Goal: Navigation & Orientation: Find specific page/section

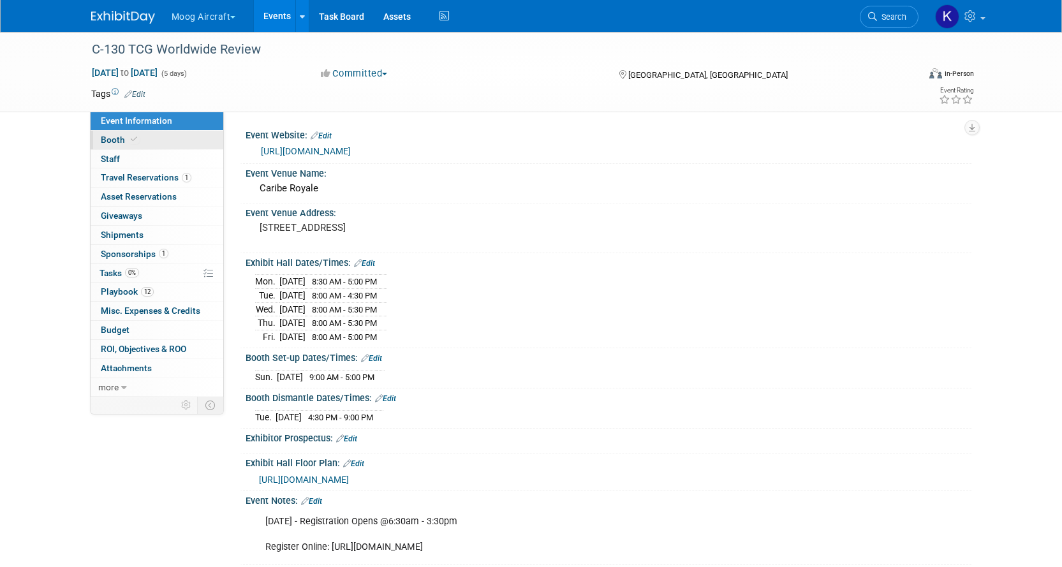
click at [151, 140] on link "Booth" at bounding box center [157, 140] width 133 height 18
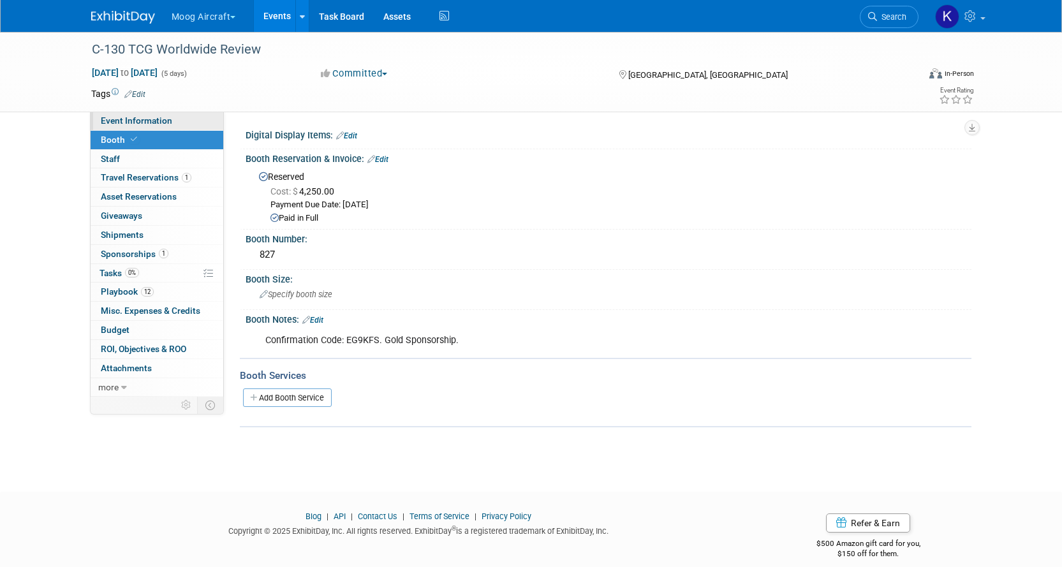
click at [139, 124] on span "Event Information" at bounding box center [136, 120] width 71 height 10
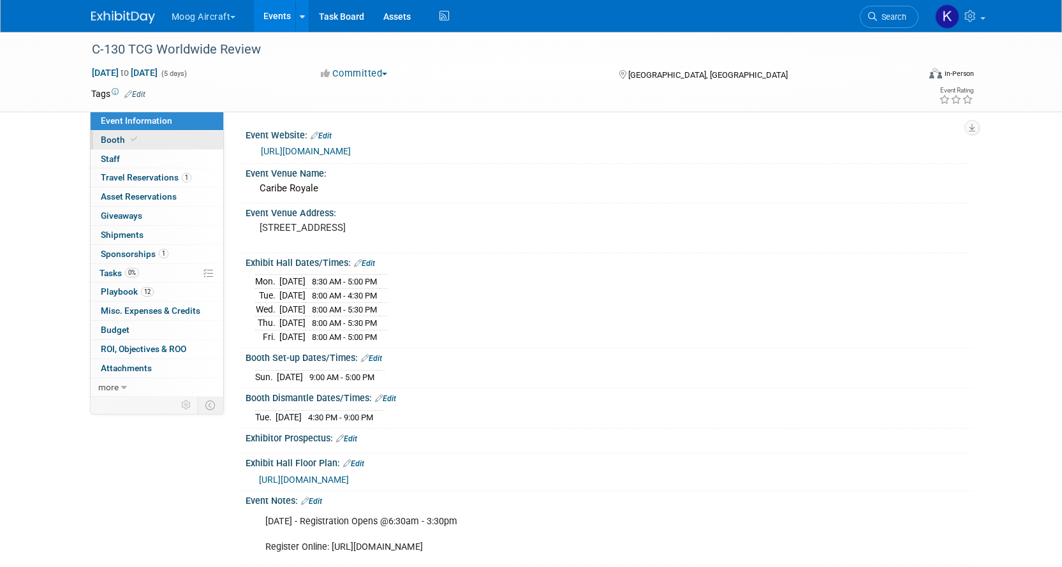
click at [152, 135] on link "Booth" at bounding box center [157, 140] width 133 height 18
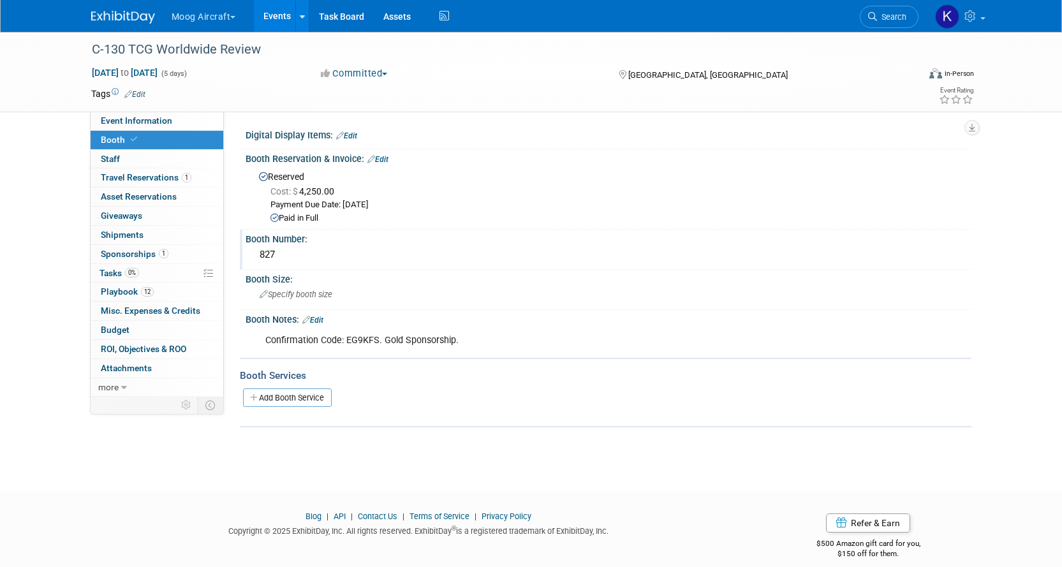
click at [279, 267] on div "Booth Number: 827" at bounding box center [605, 250] width 731 height 40
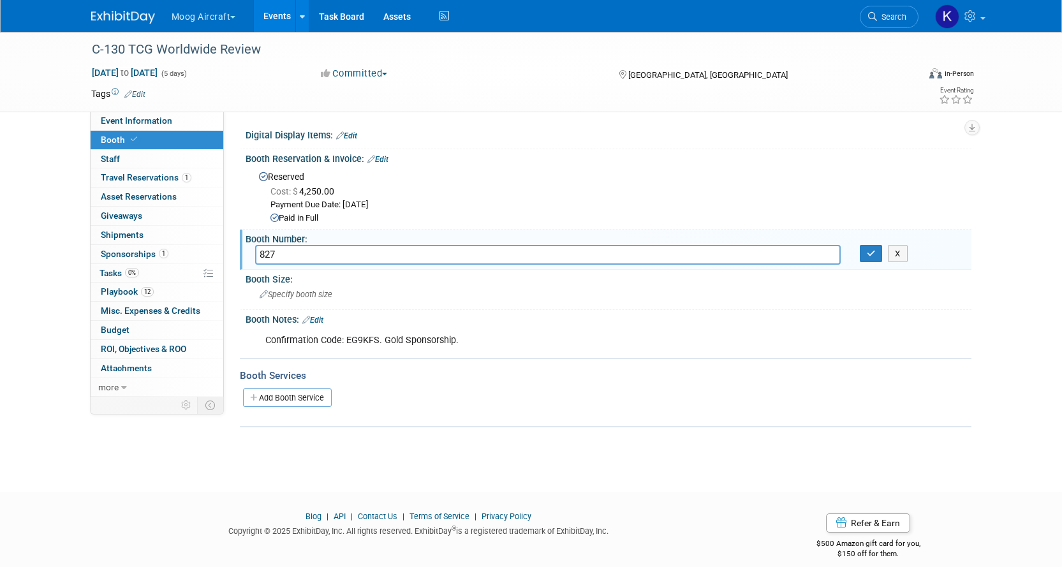
click at [274, 259] on input "827" at bounding box center [547, 255] width 585 height 20
type input "827"
click at [1003, 212] on div "C-130 TCG Worldwide Review [DATE] to [DATE] (5 days) [DATE] to [DATE] Committed…" at bounding box center [531, 250] width 1062 height 437
click at [307, 17] on link at bounding box center [301, 16] width 13 height 32
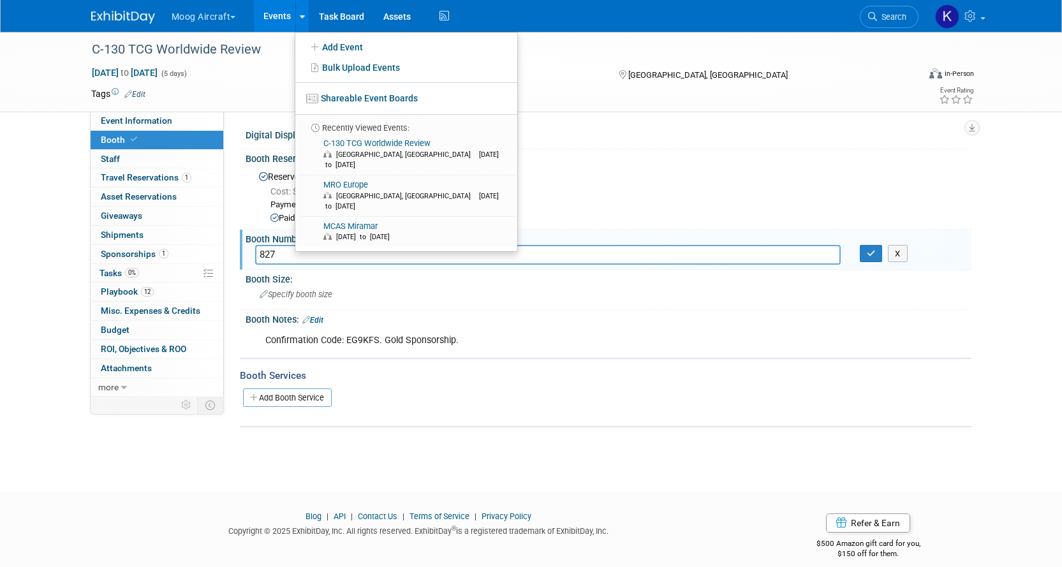
click at [287, 20] on link "Events" at bounding box center [277, 16] width 47 height 32
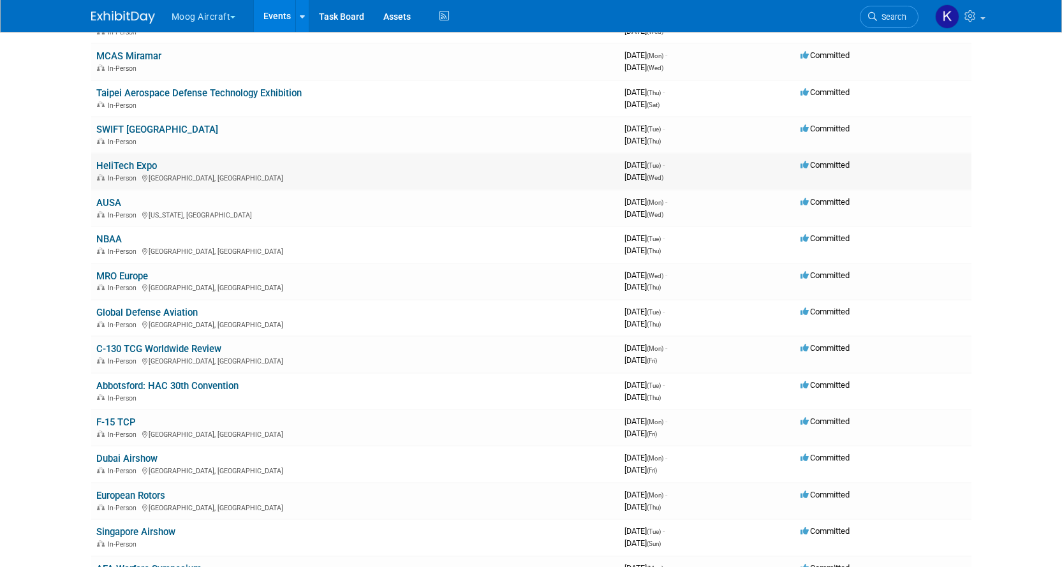
scroll to position [255, 0]
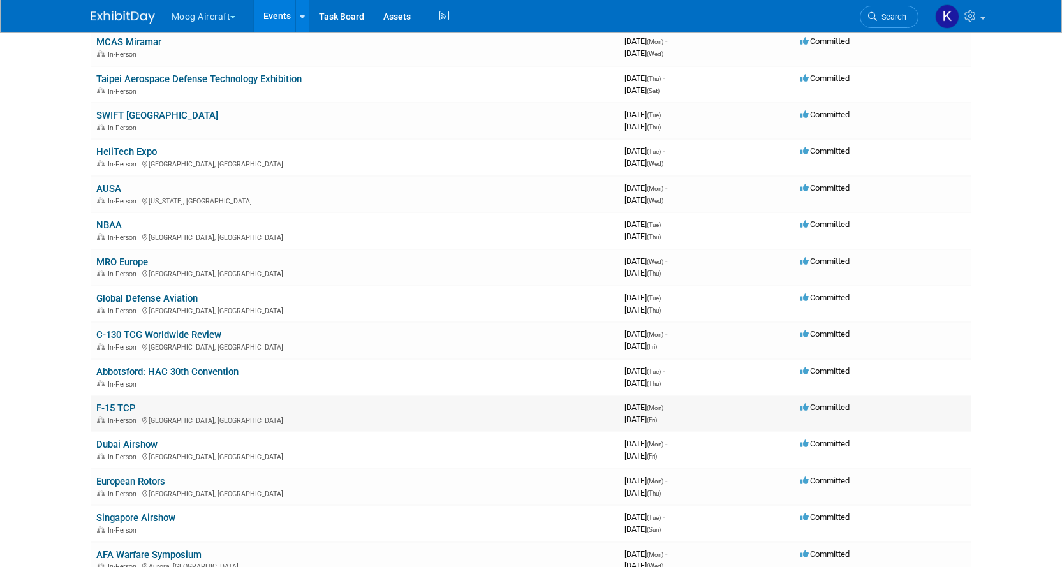
click at [131, 401] on td "F-15 TCP In-Person [GEOGRAPHIC_DATA], [GEOGRAPHIC_DATA]" at bounding box center [355, 413] width 528 height 36
click at [129, 406] on link "F-15 TCP" at bounding box center [116, 407] width 40 height 11
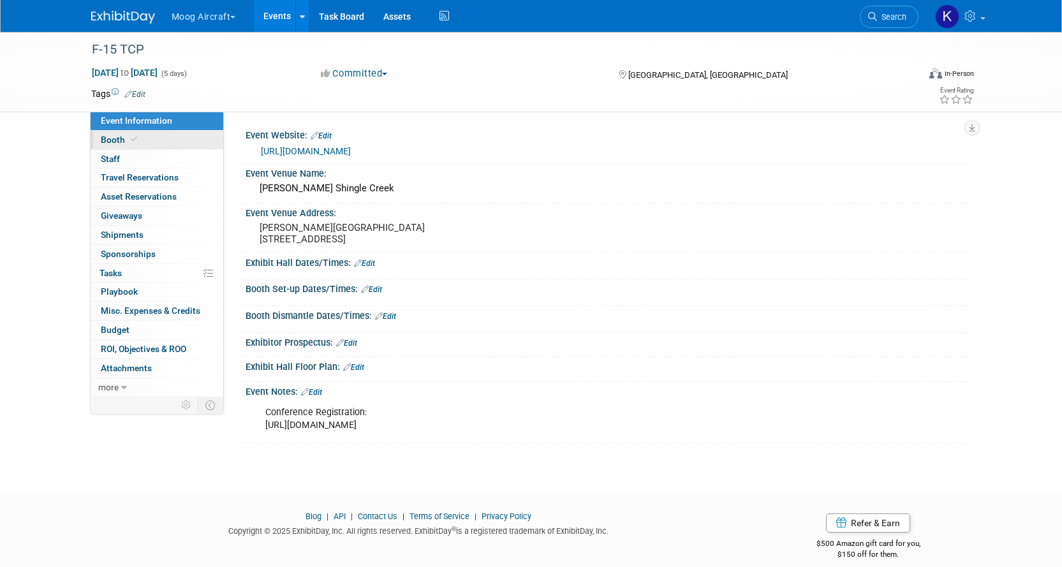
click at [105, 131] on link "Booth" at bounding box center [157, 140] width 133 height 18
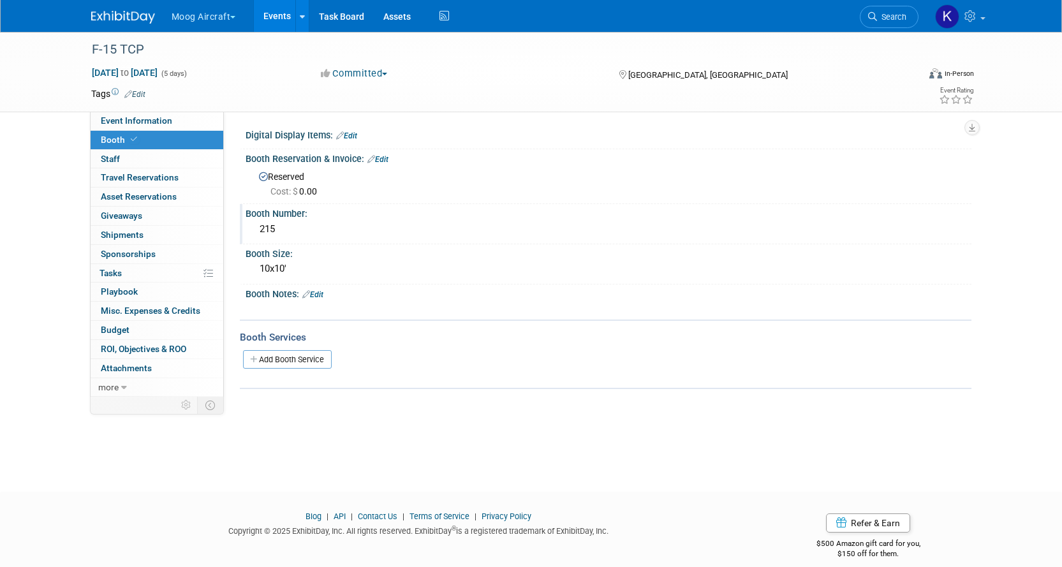
click at [274, 228] on div "215" at bounding box center [608, 229] width 707 height 20
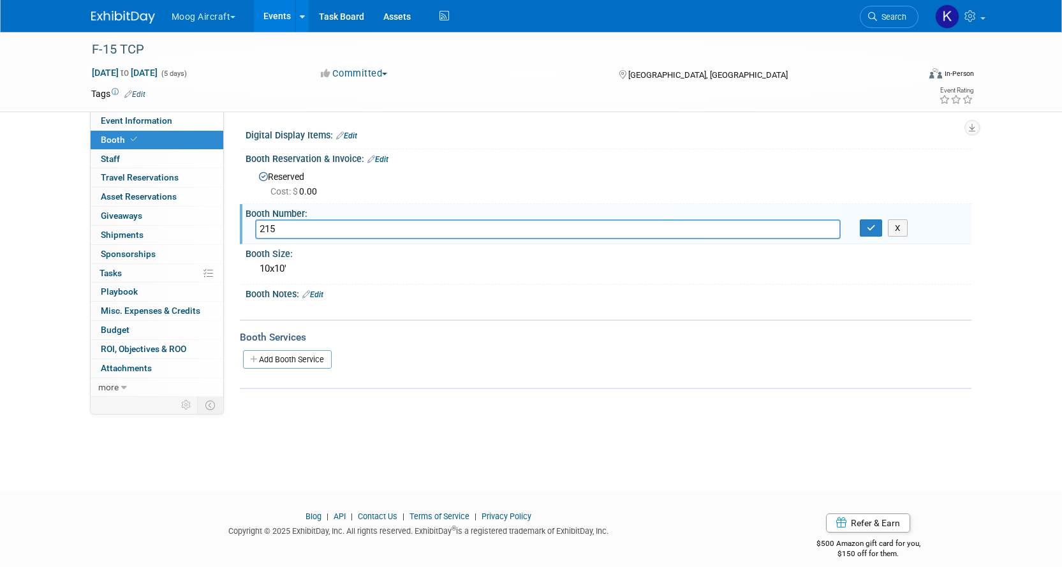
click at [274, 228] on input "215" at bounding box center [547, 229] width 585 height 20
click at [143, 116] on span "Event Information" at bounding box center [136, 120] width 71 height 10
